Goal: Information Seeking & Learning: Learn about a topic

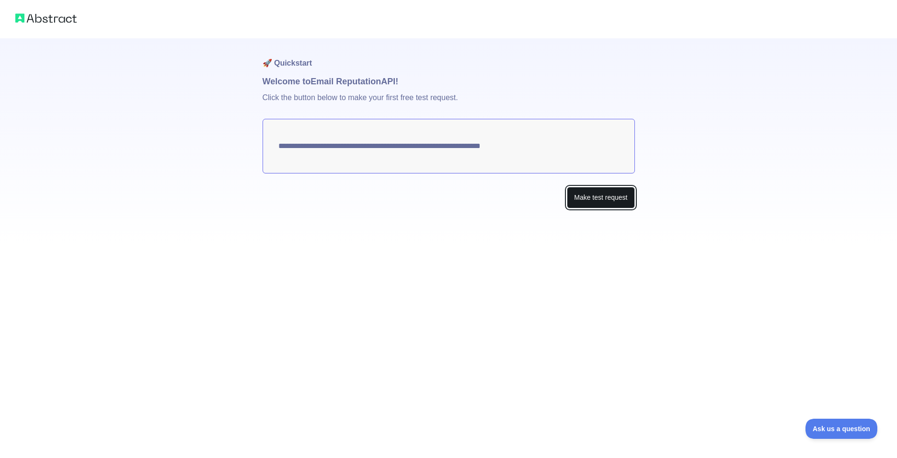
click at [601, 196] on button "Make test request" at bounding box center [601, 198] width 68 height 22
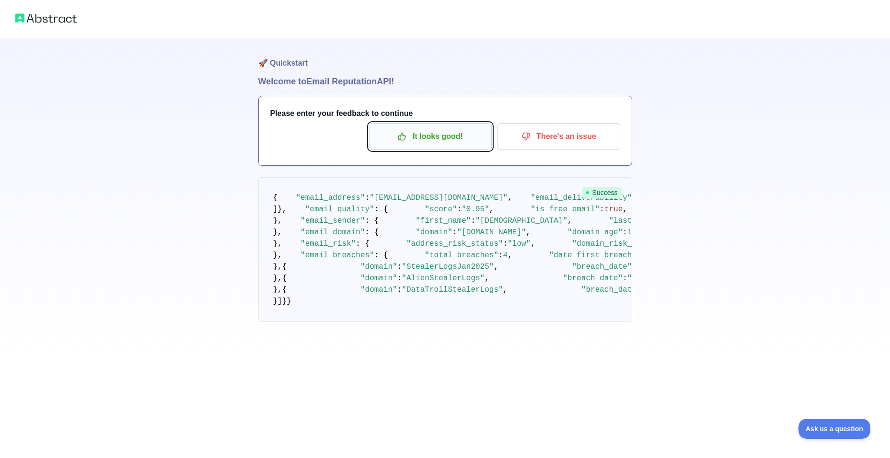
click at [430, 141] on p "It looks good!" at bounding box center [430, 136] width 108 height 16
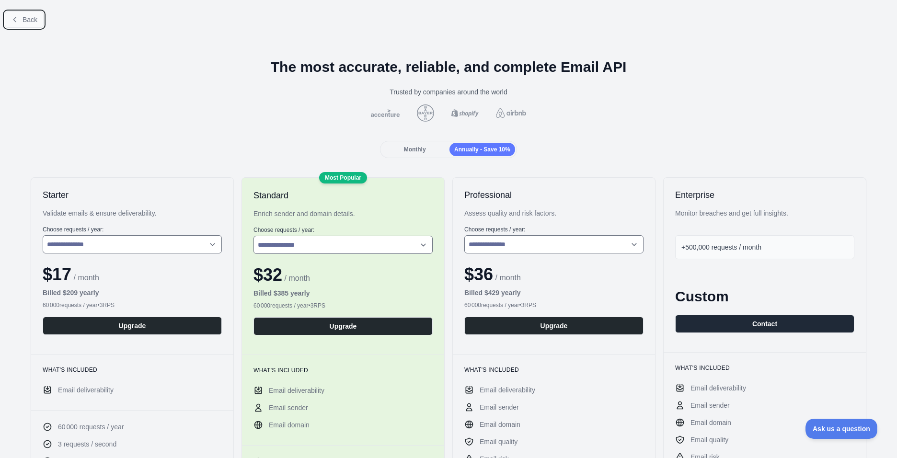
click at [17, 20] on icon at bounding box center [15, 20] width 8 height 8
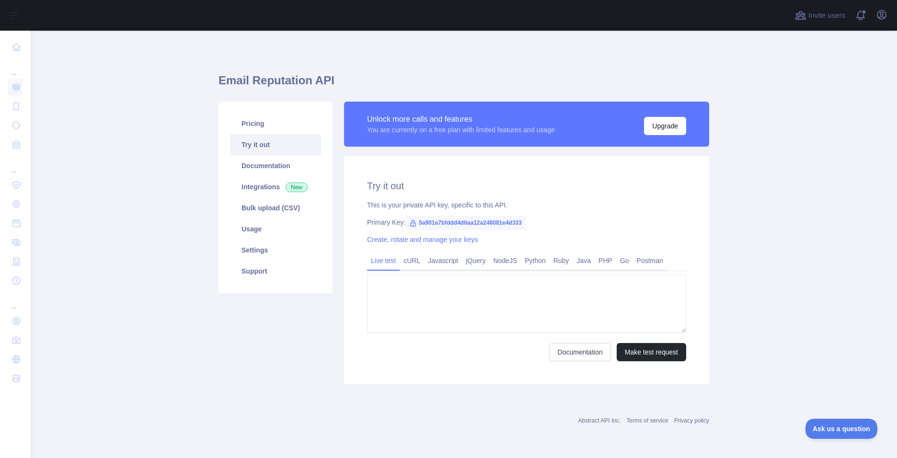
type textarea "**********"
click at [500, 260] on link "NodeJS" at bounding box center [505, 260] width 32 height 15
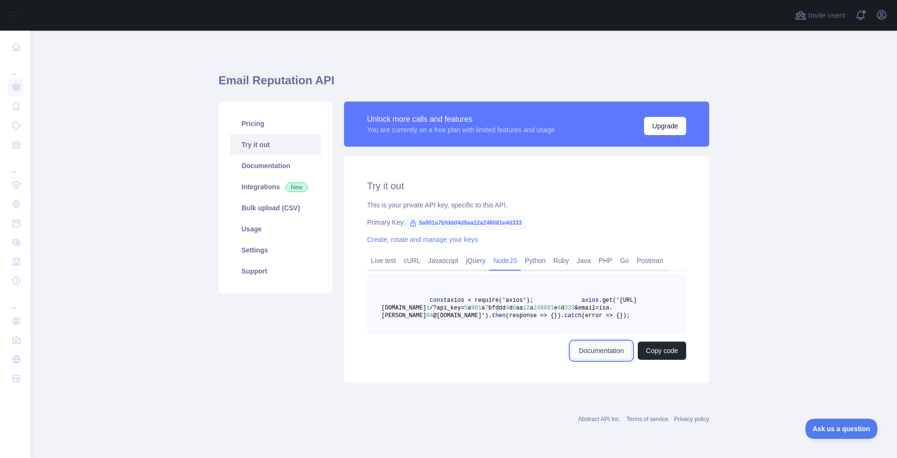
click at [579, 360] on link "Documentation" at bounding box center [601, 351] width 61 height 18
click at [266, 160] on link "Documentation" at bounding box center [275, 165] width 91 height 21
click at [255, 191] on link "Integrations New" at bounding box center [275, 186] width 91 height 21
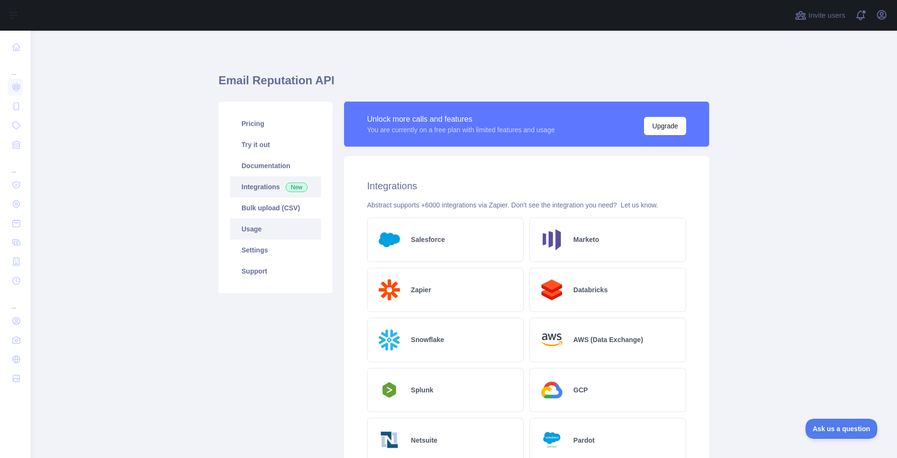
click at [253, 230] on link "Usage" at bounding box center [275, 229] width 91 height 21
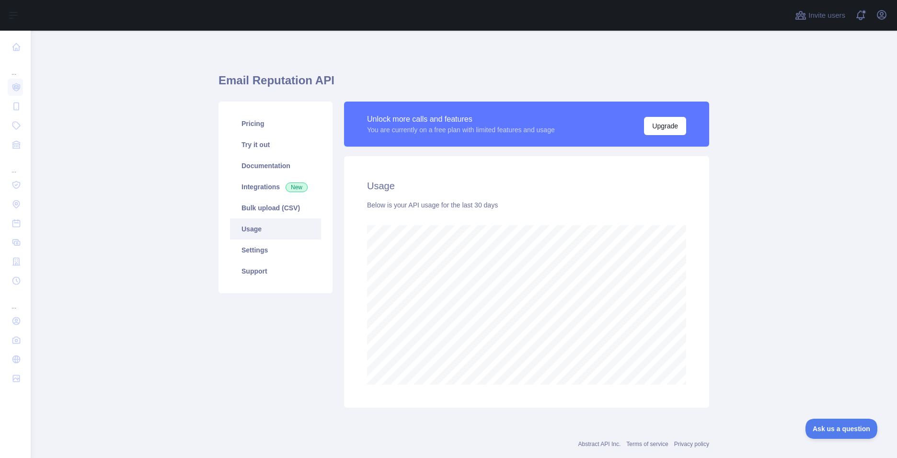
scroll to position [428, 859]
click at [264, 261] on link "Support" at bounding box center [275, 271] width 91 height 21
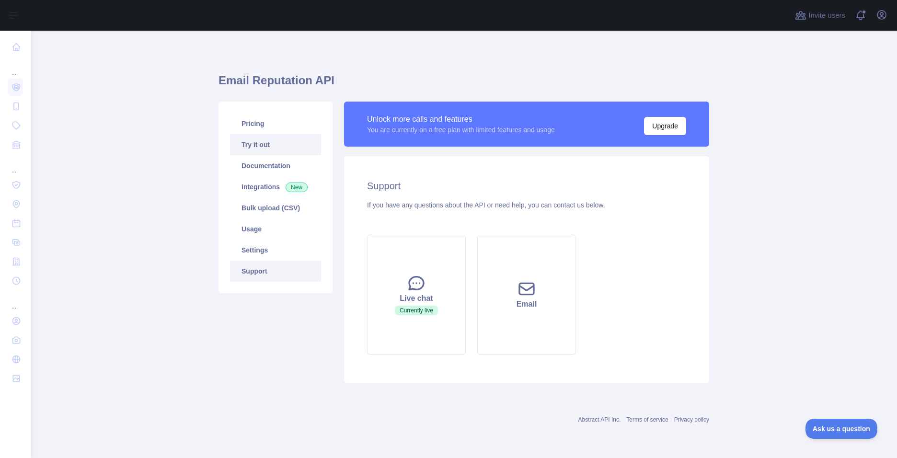
click at [263, 144] on link "Try it out" at bounding box center [275, 144] width 91 height 21
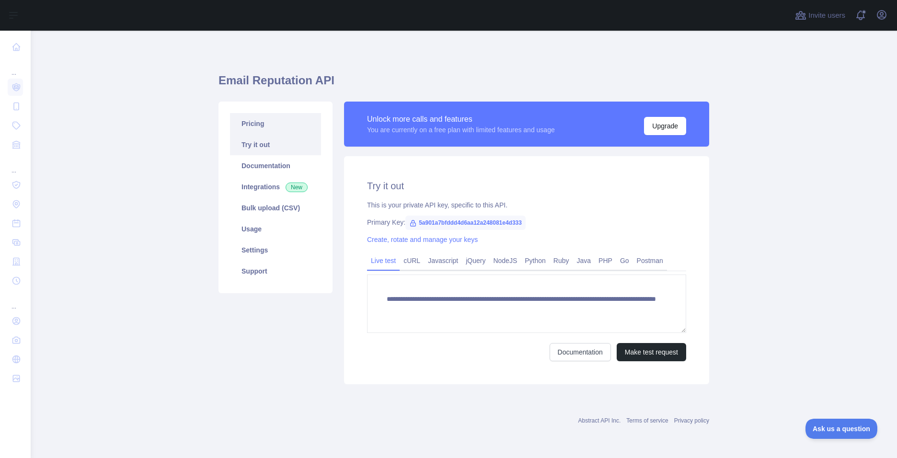
click at [273, 122] on link "Pricing" at bounding box center [275, 123] width 91 height 21
